Goal: Communication & Community: Answer question/provide support

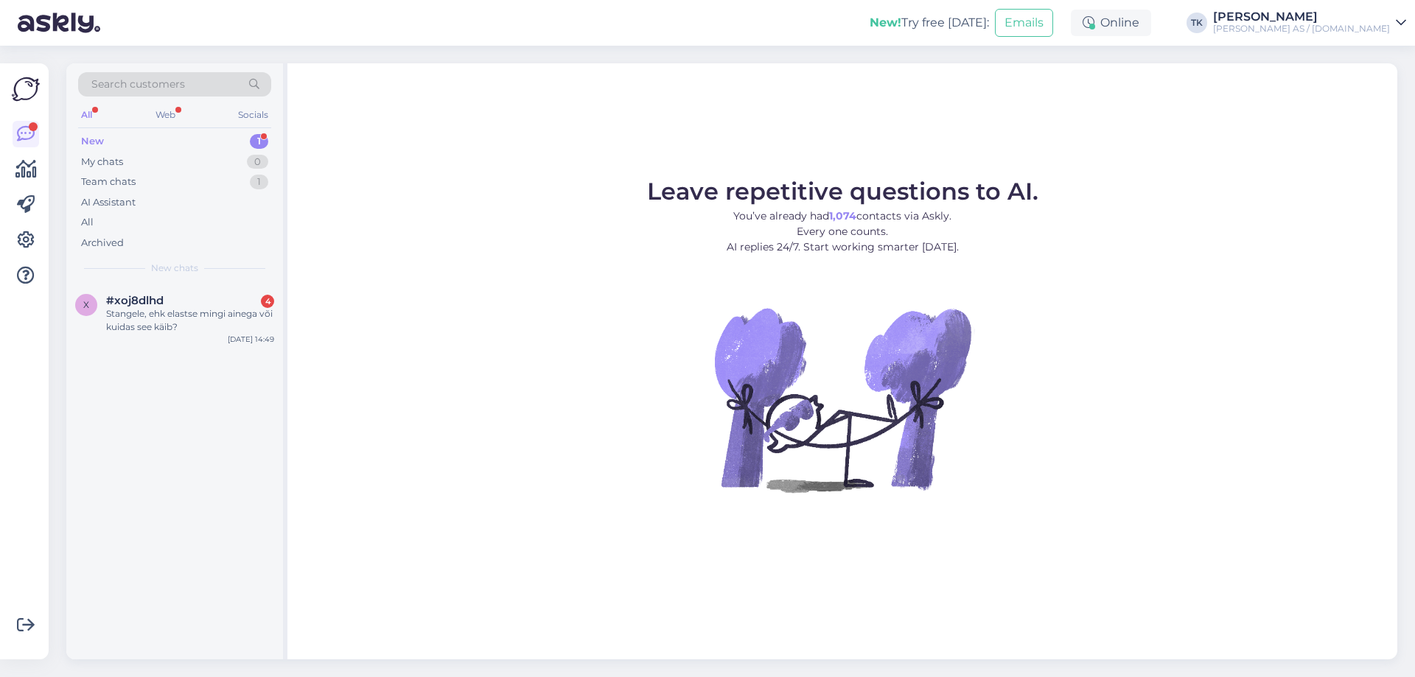
click at [114, 140] on div "New 1" at bounding box center [174, 141] width 193 height 21
click at [208, 339] on div "x #xoj8dlhd 4 Stangele, ehk elastse mingi ainega või kuidas see käib? [DATE] 14…" at bounding box center [174, 317] width 217 height 66
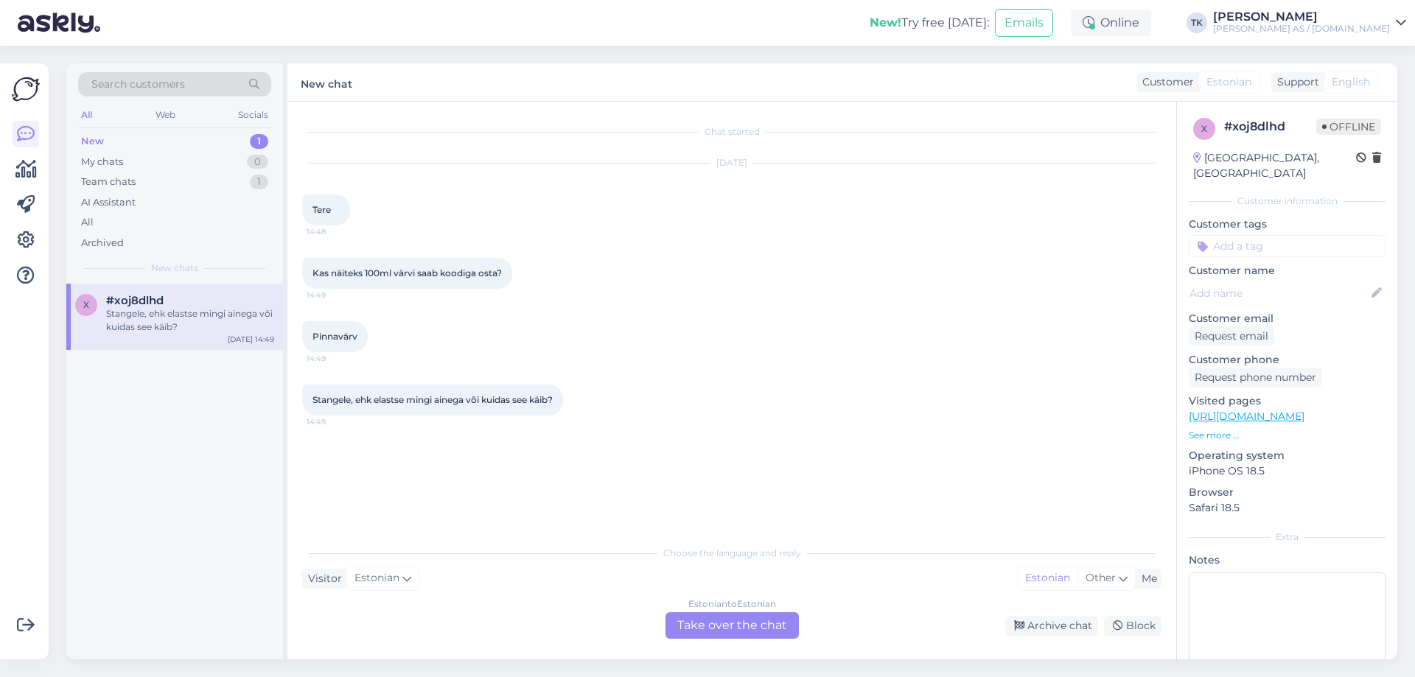
click at [745, 625] on div "Estonian to Estonian Take over the chat" at bounding box center [731, 625] width 133 height 27
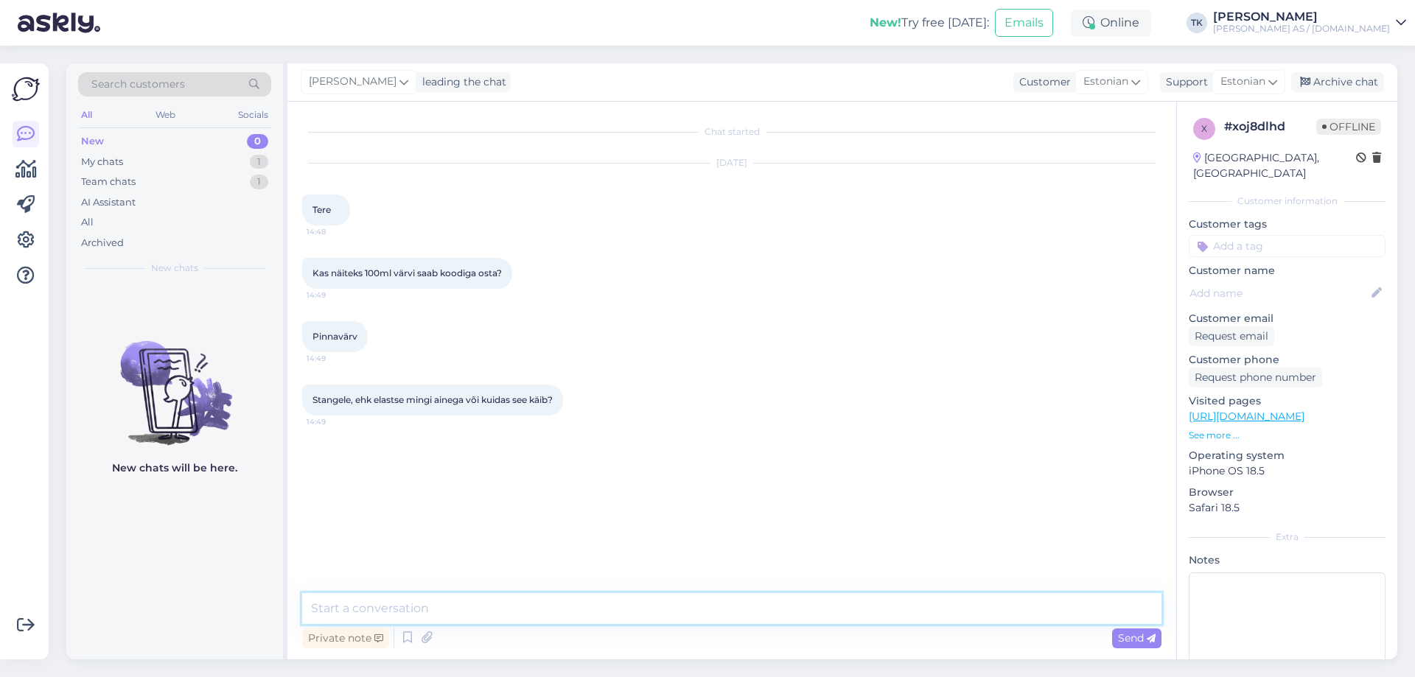
click at [350, 603] on textarea at bounding box center [731, 608] width 859 height 31
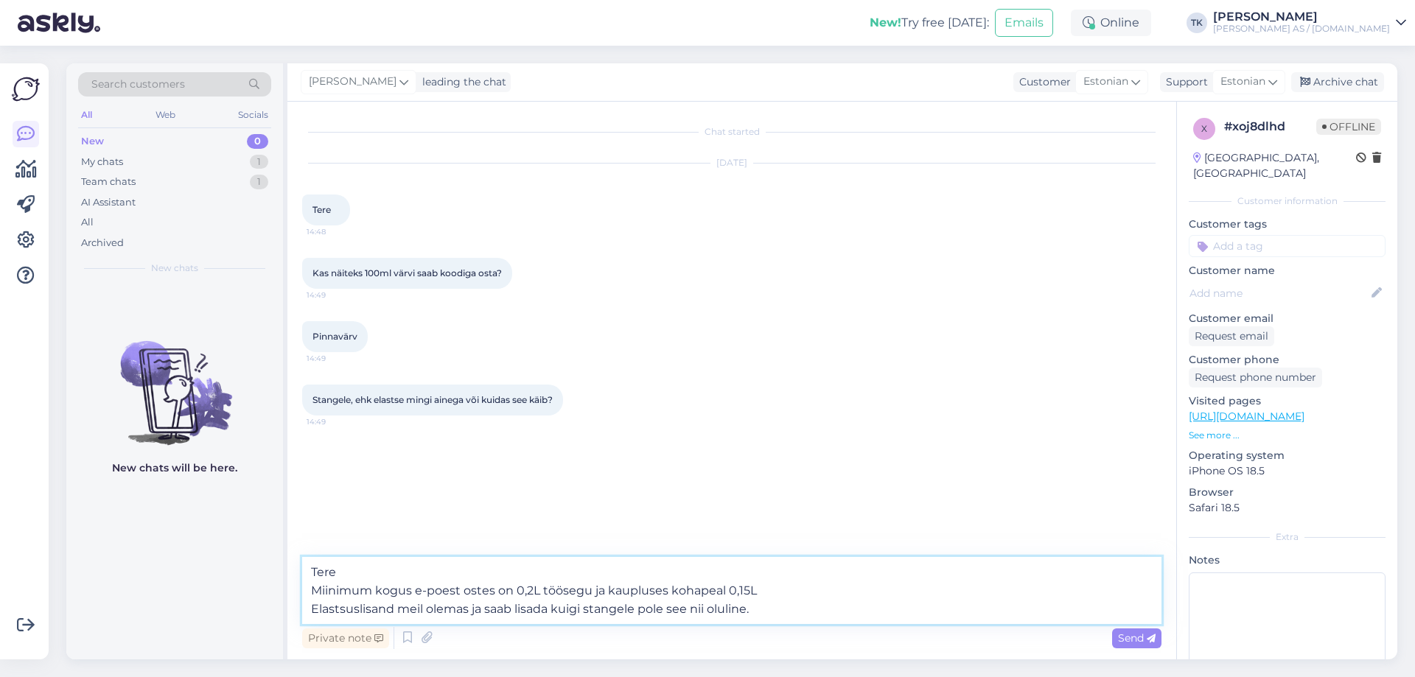
click at [768, 594] on textarea "Tere Miinimum kogus e-poest ostes on 0,2L töösegu ja kaupluses kohapeal 0,15L E…" at bounding box center [731, 590] width 859 height 67
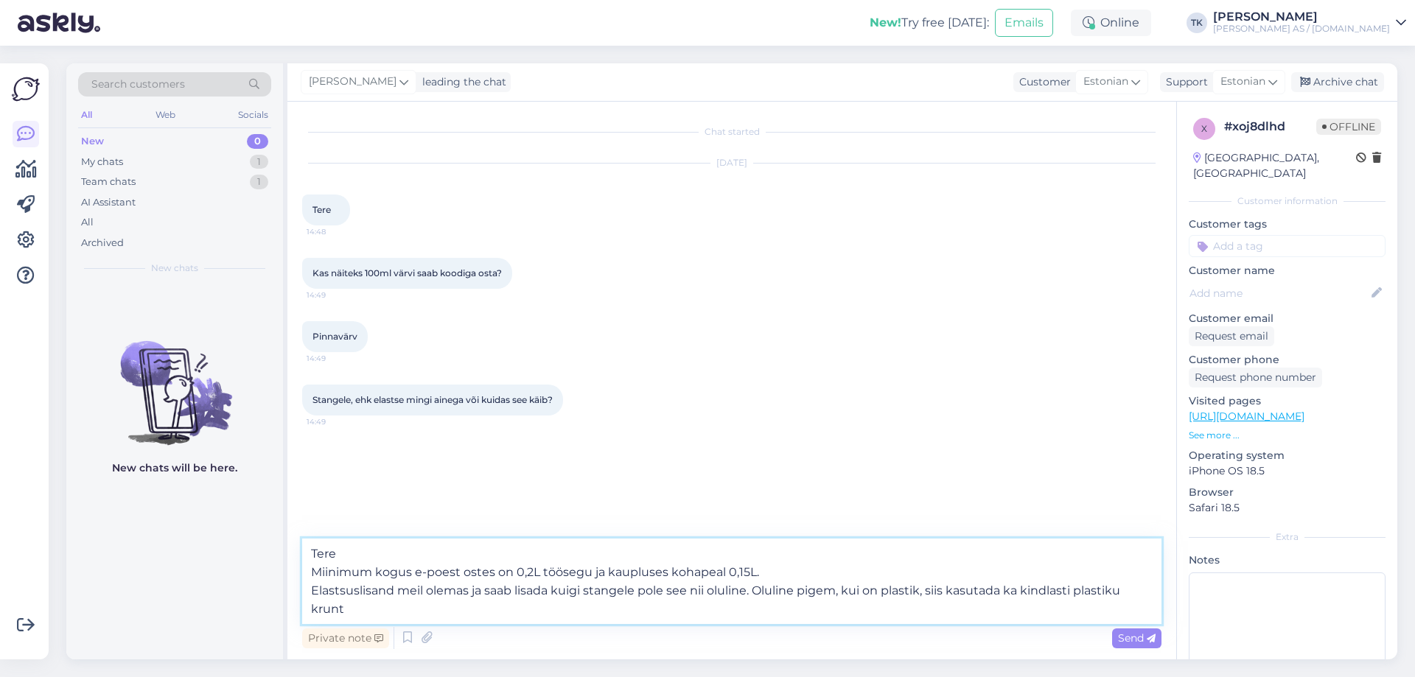
type textarea "Tere Miinimum kogus e-poest ostes on 0,2L töösegu ja kaupluses kohapeal 0,15L. …"
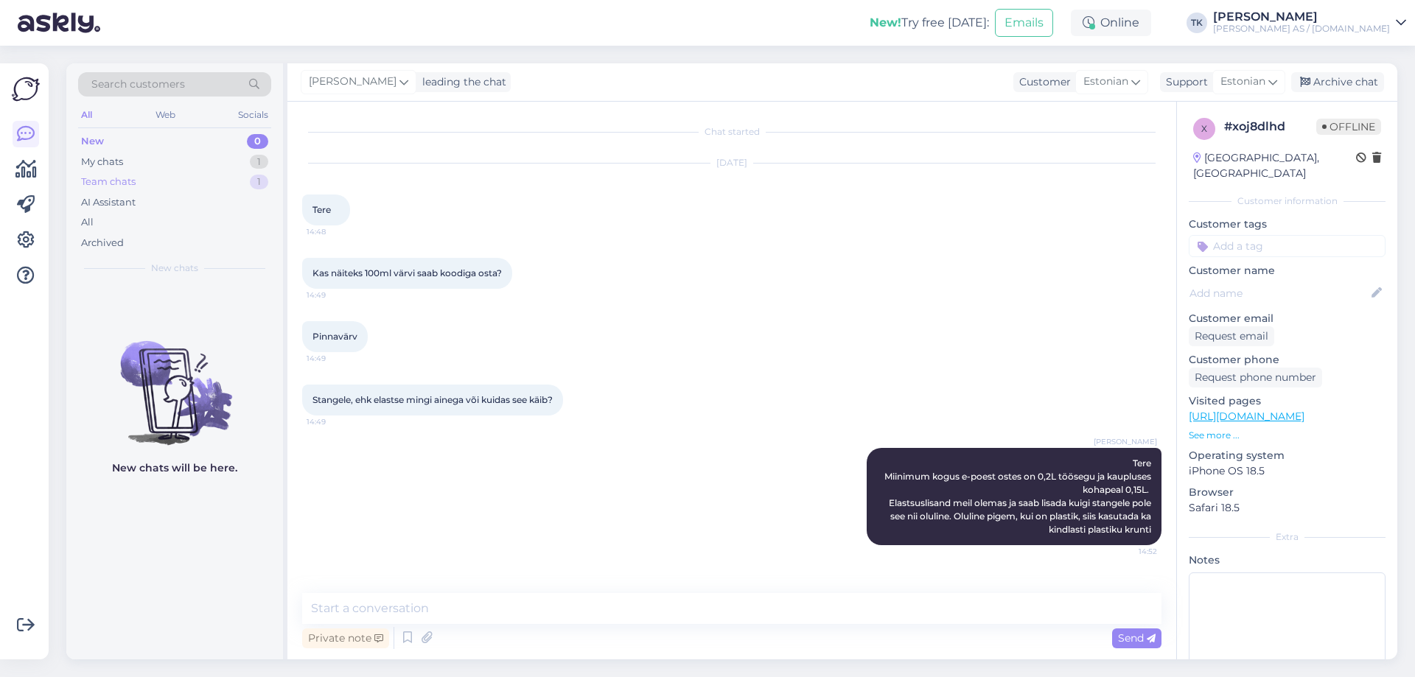
click at [97, 180] on div "Team chats" at bounding box center [108, 182] width 55 height 15
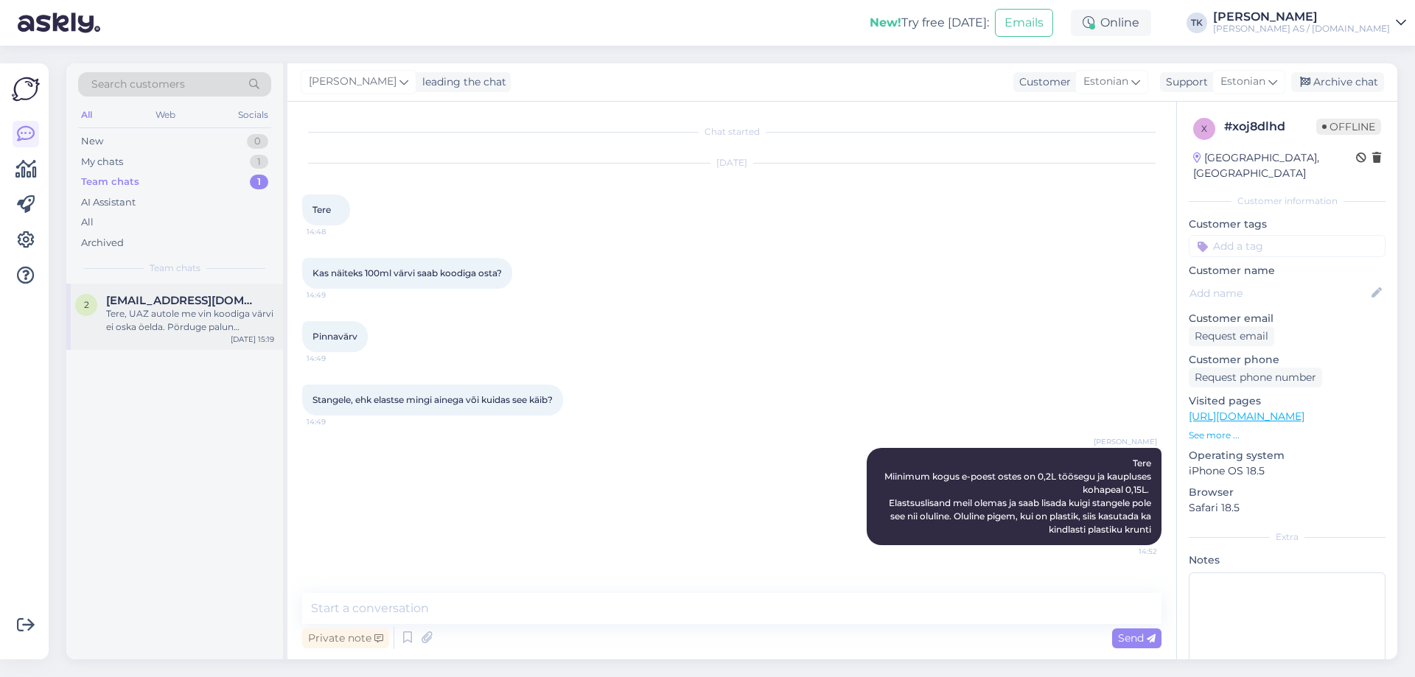
click at [150, 304] on span "[EMAIL_ADDRESS][DOMAIN_NAME]" at bounding box center [182, 300] width 153 height 13
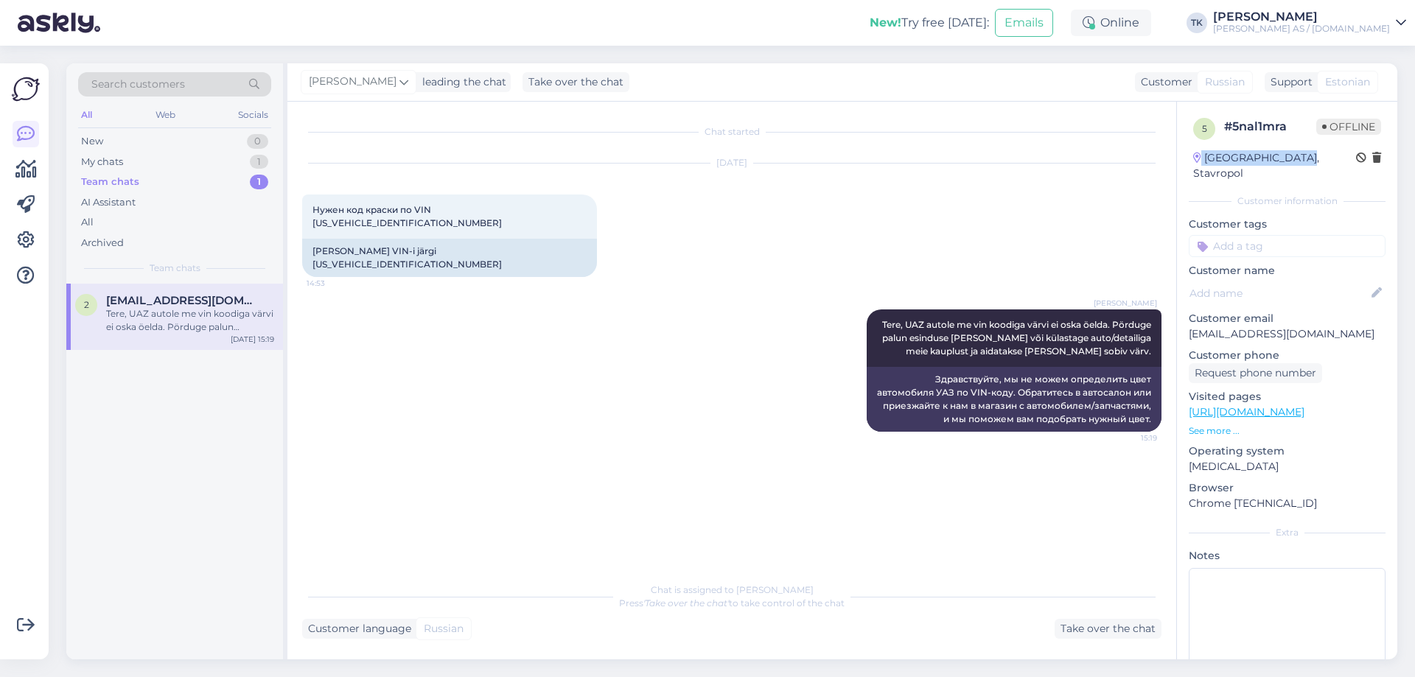
drag, startPoint x: 1290, startPoint y: 155, endPoint x: 1194, endPoint y: 158, distance: 96.5
click at [1194, 158] on div "[GEOGRAPHIC_DATA], Stavropol" at bounding box center [1287, 165] width 188 height 31
click at [960, 220] on div "[DATE] Нужен код краски по VIN [US_VEHICLE_IDENTIFICATION_NUMBER] 14:53 Vajan v…" at bounding box center [731, 220] width 859 height 146
click at [123, 158] on div "My chats" at bounding box center [102, 162] width 42 height 15
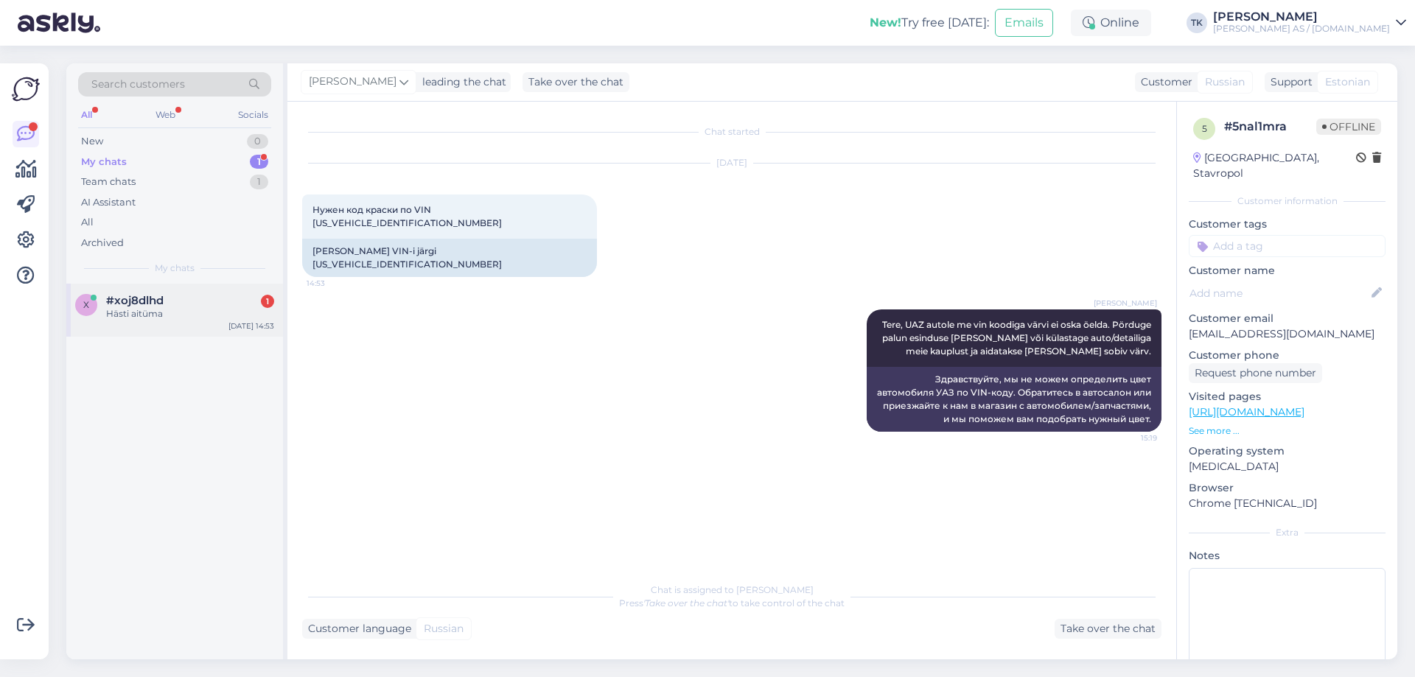
click at [147, 314] on div "Hästi aitüma" at bounding box center [190, 313] width 168 height 13
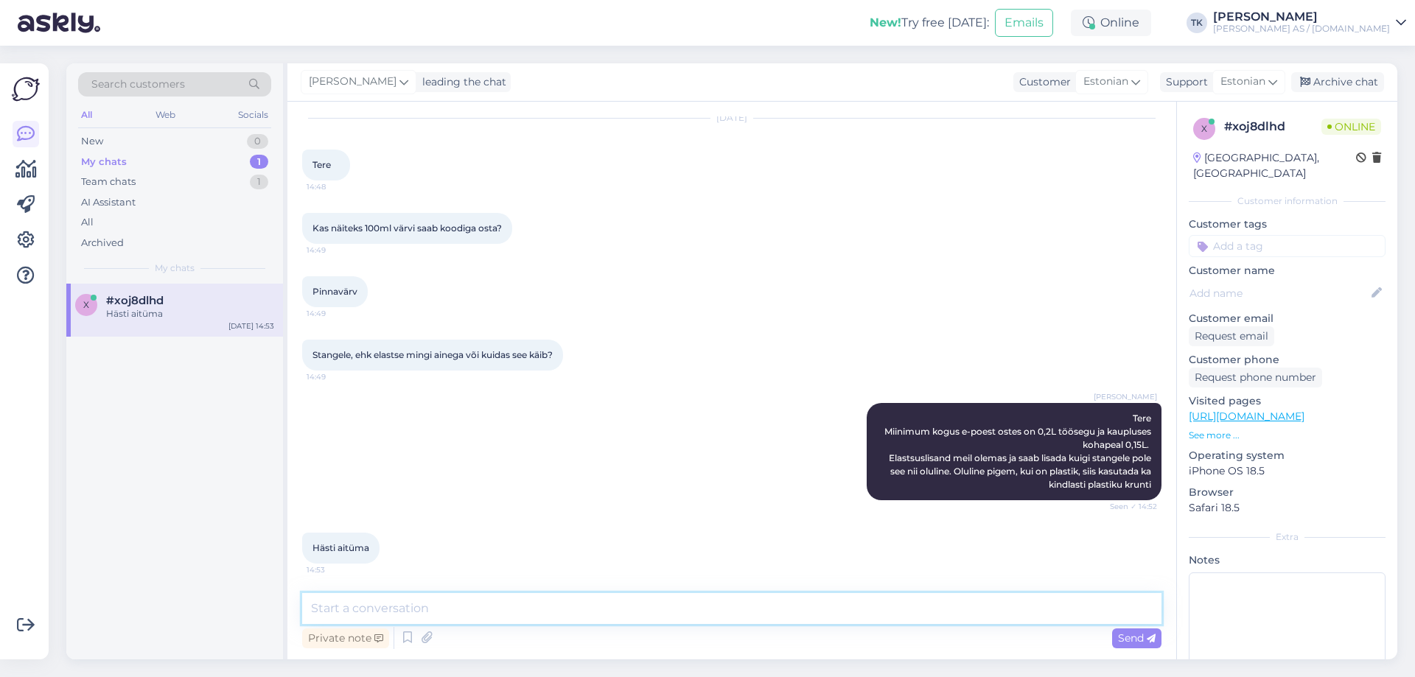
click at [367, 615] on textarea at bounding box center [731, 608] width 859 height 31
type textarea "Palun"
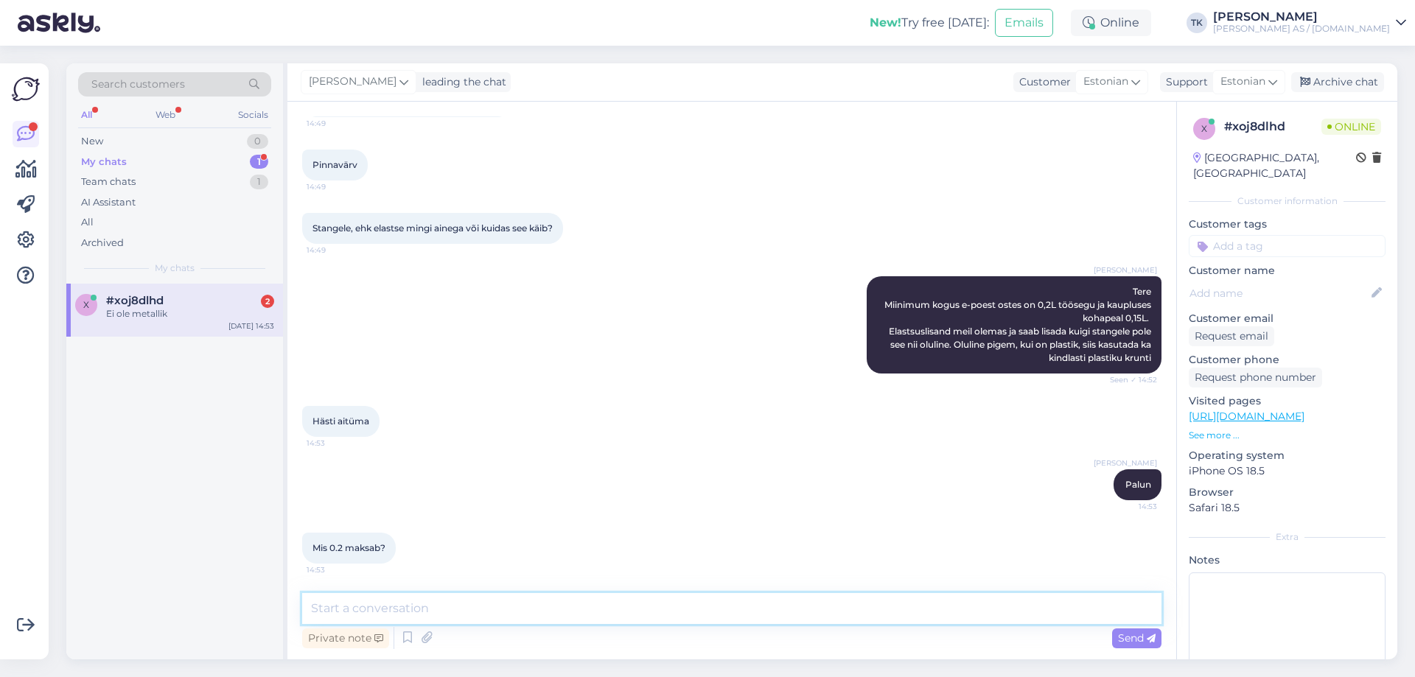
scroll to position [235, 0]
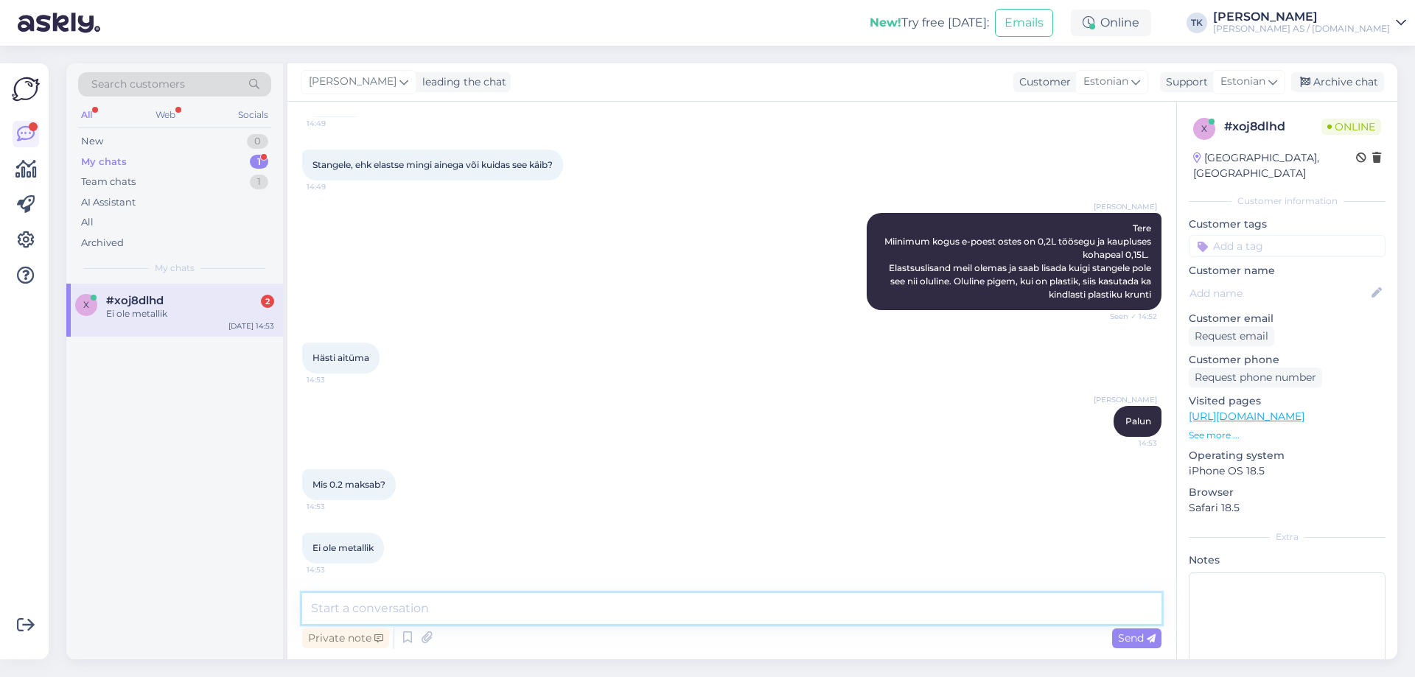
paste textarea "[URL][DOMAIN_NAME]"
type textarea "[URL][DOMAIN_NAME]"
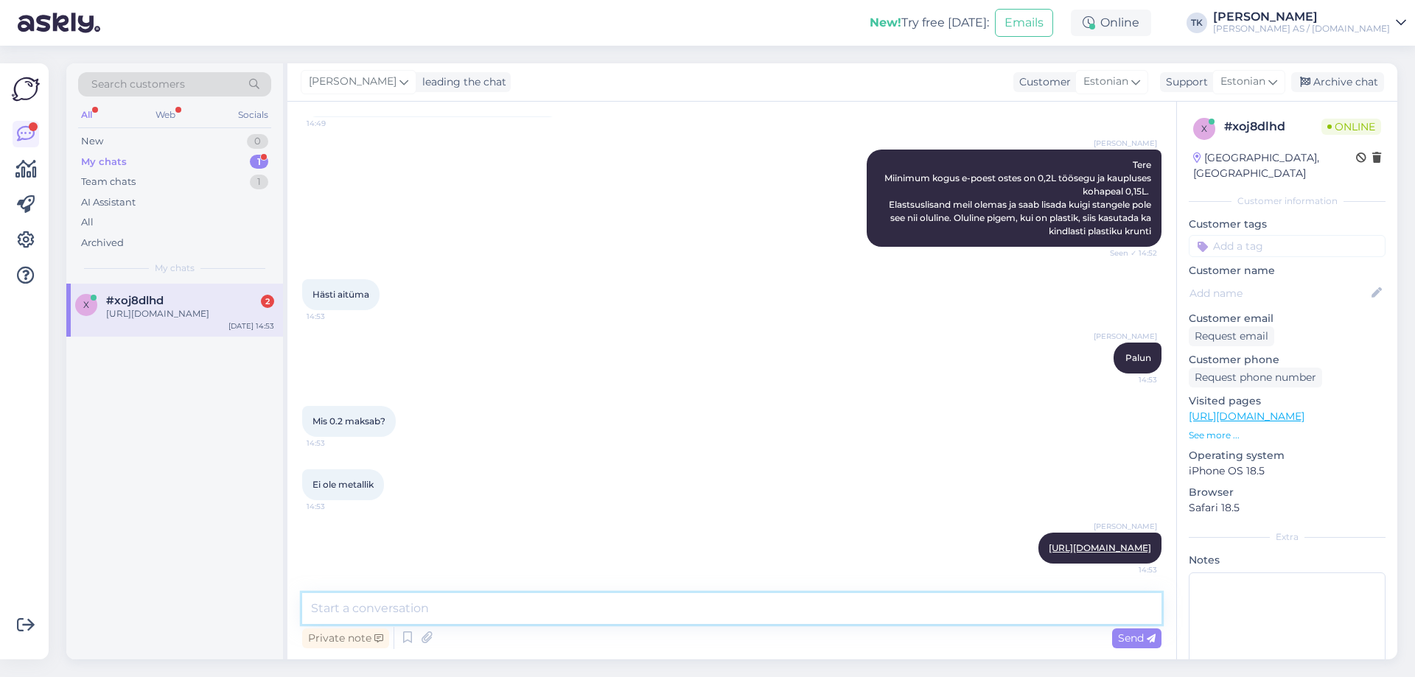
paste textarea "[URL][DOMAIN_NAME]"
type textarea "[URL][DOMAIN_NAME]"
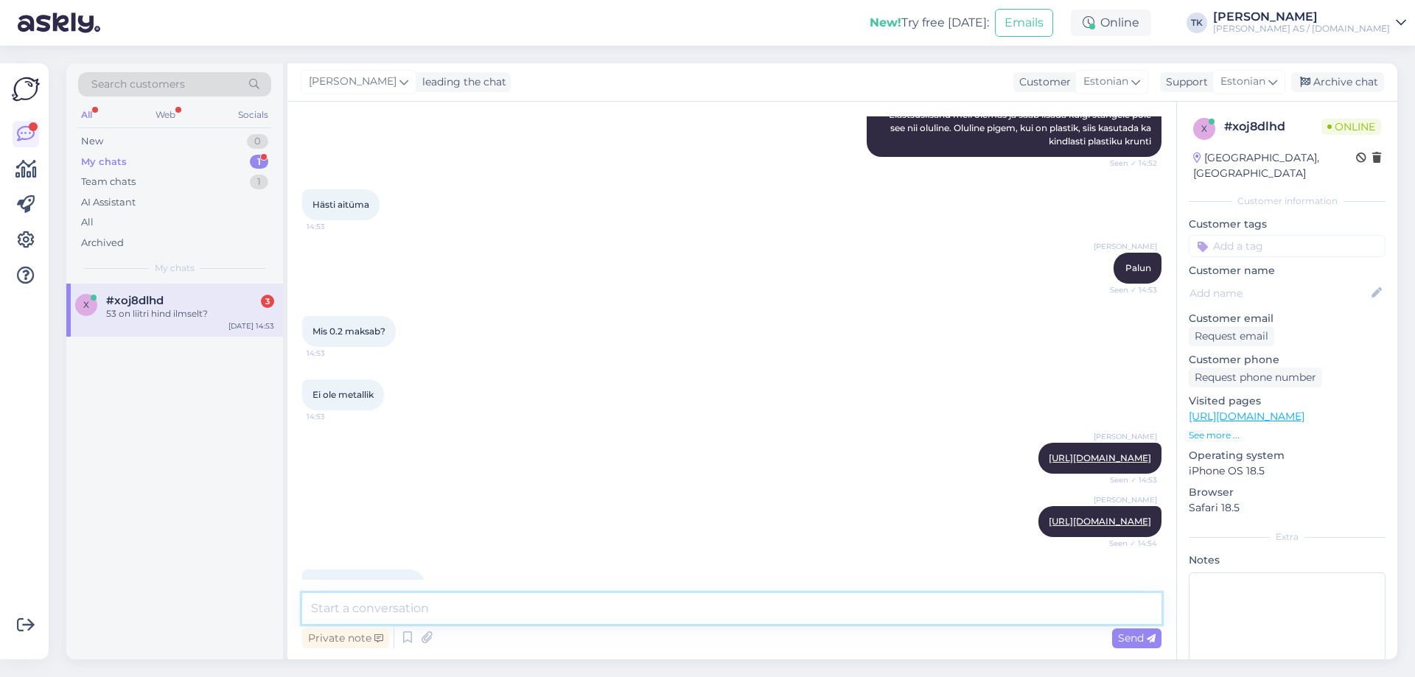
scroll to position [452, 0]
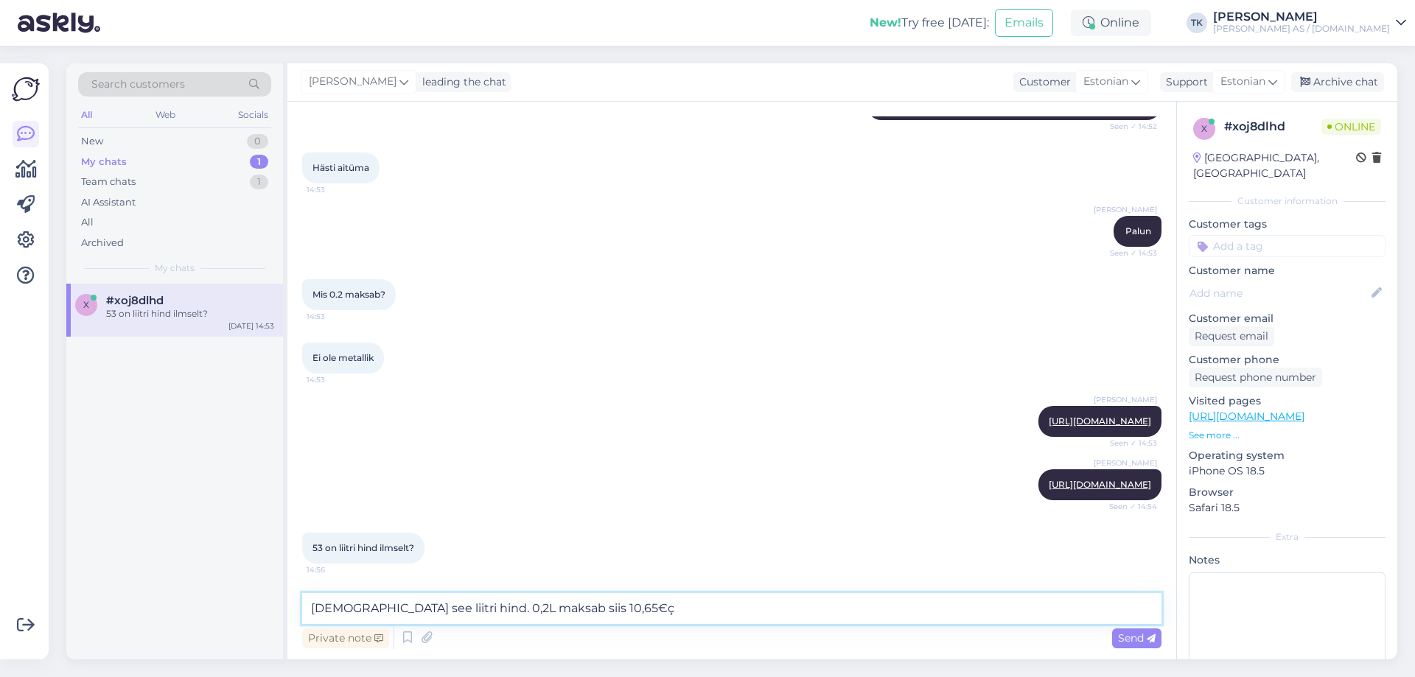
type textarea "[DEMOGRAPHIC_DATA] see liitri hind. 0,2L maksab siis 10,65€"
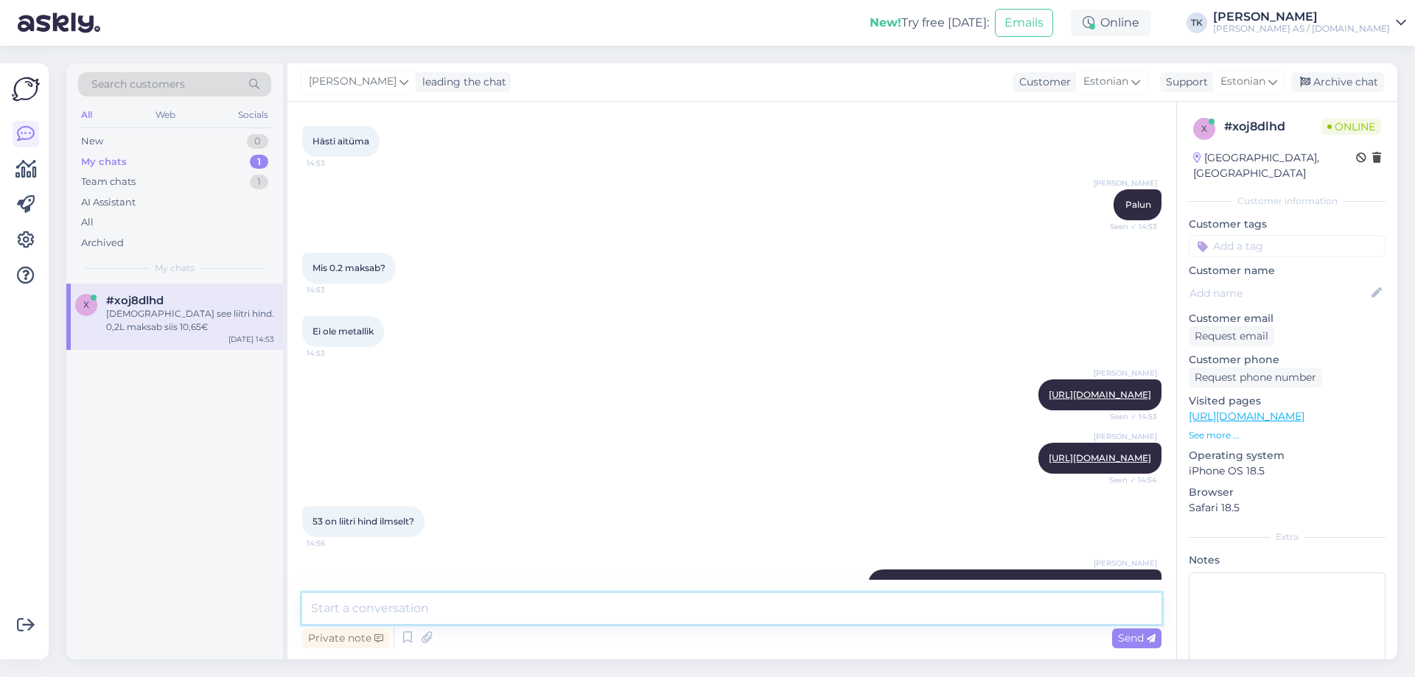
scroll to position [515, 0]
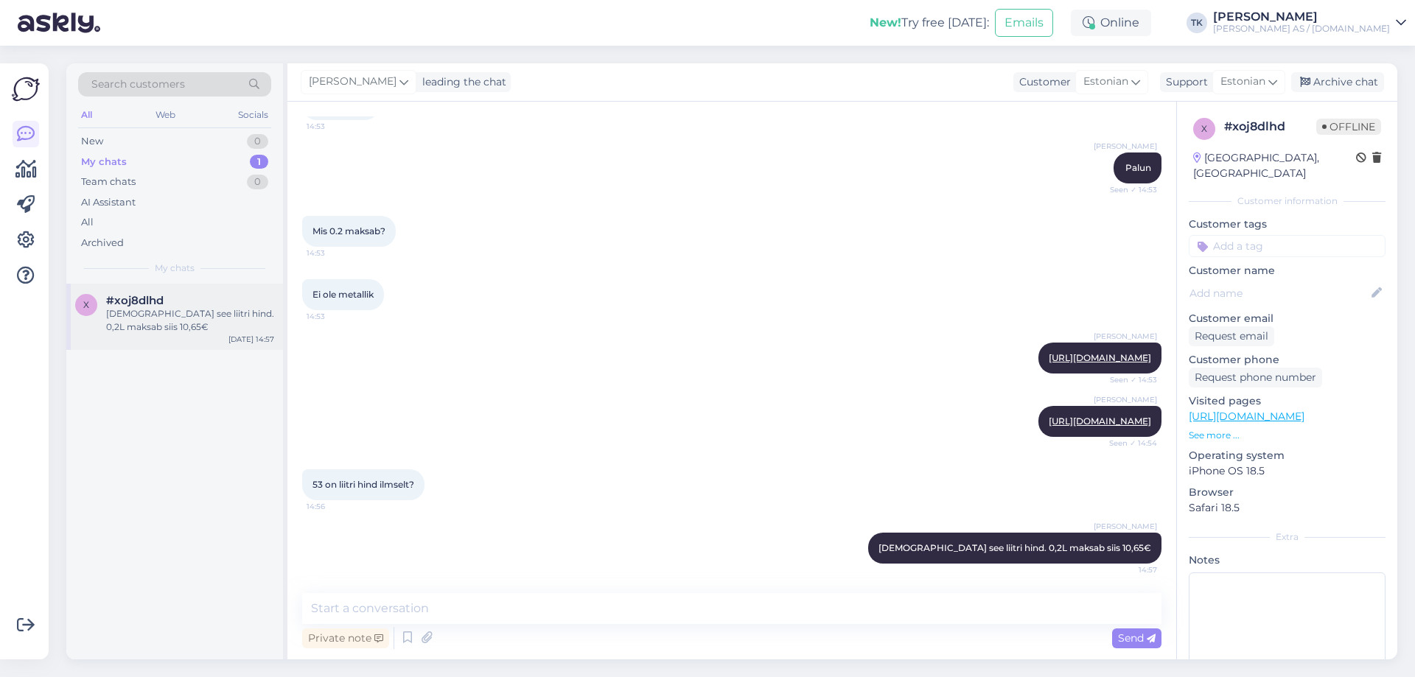
click at [181, 306] on div "#xoj8dlhd" at bounding box center [190, 300] width 168 height 13
click at [1326, 83] on div "Archive chat" at bounding box center [1337, 82] width 93 height 20
